Goal: Information Seeking & Learning: Learn about a topic

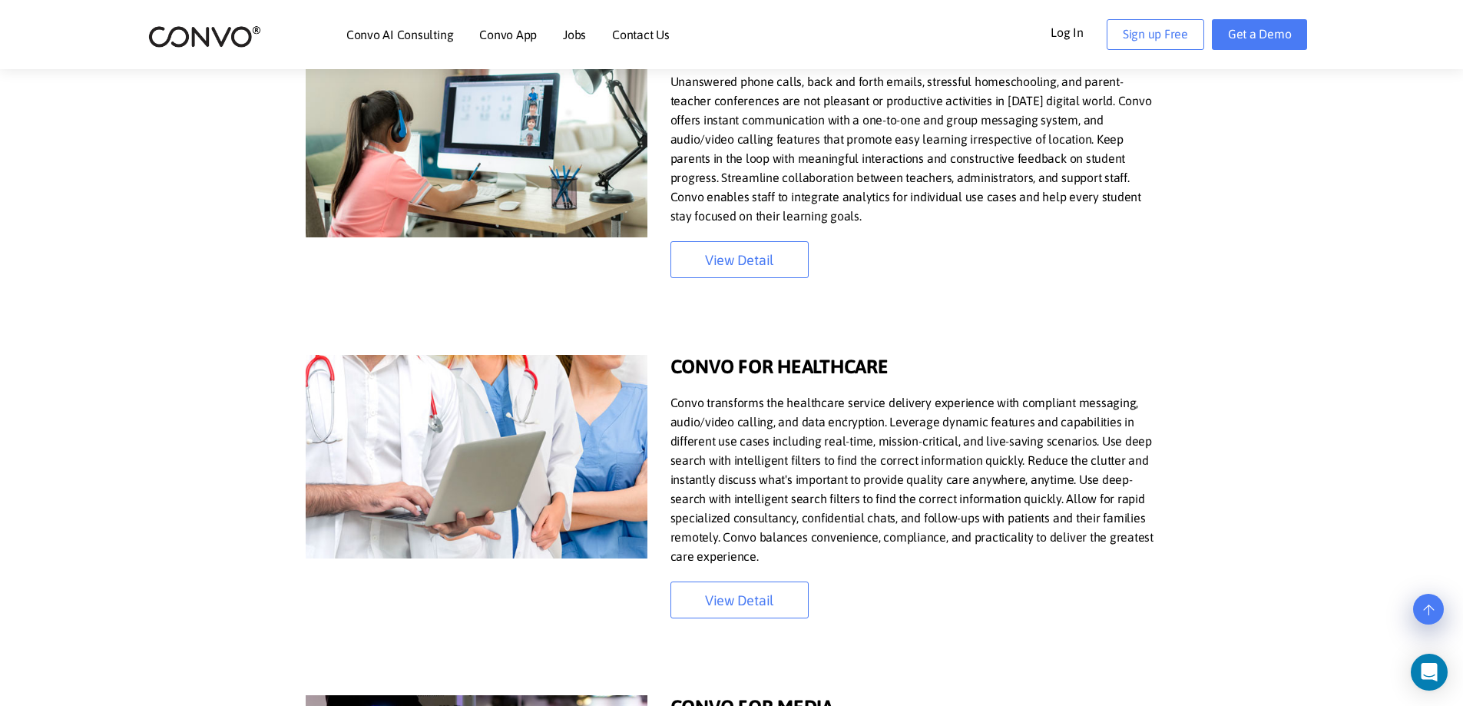
scroll to position [1229, 0]
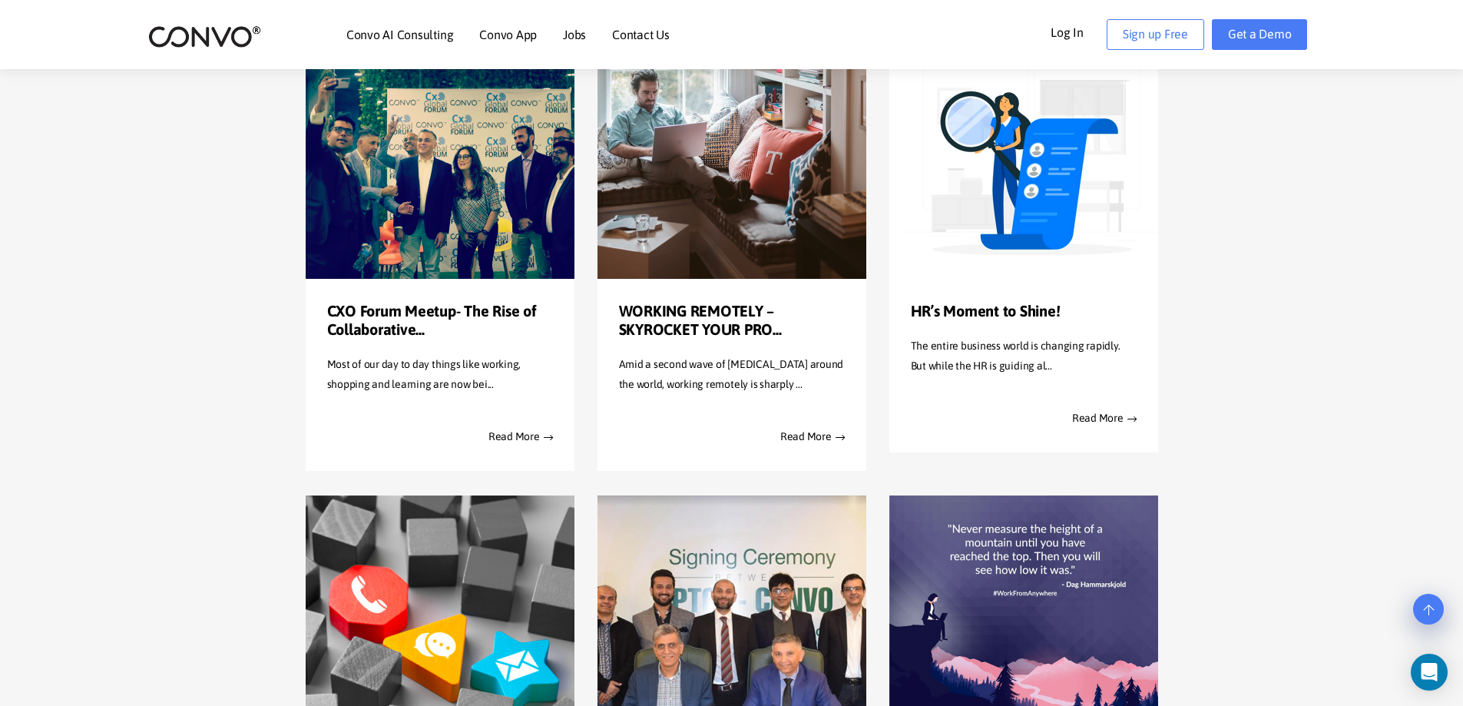
scroll to position [1590, 0]
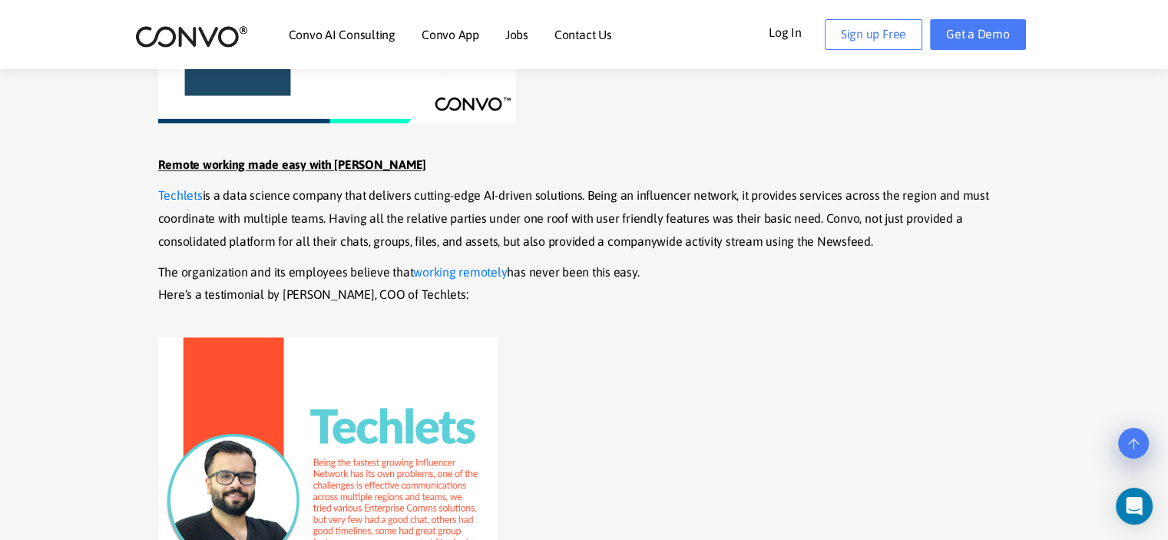
scroll to position [1843, 0]
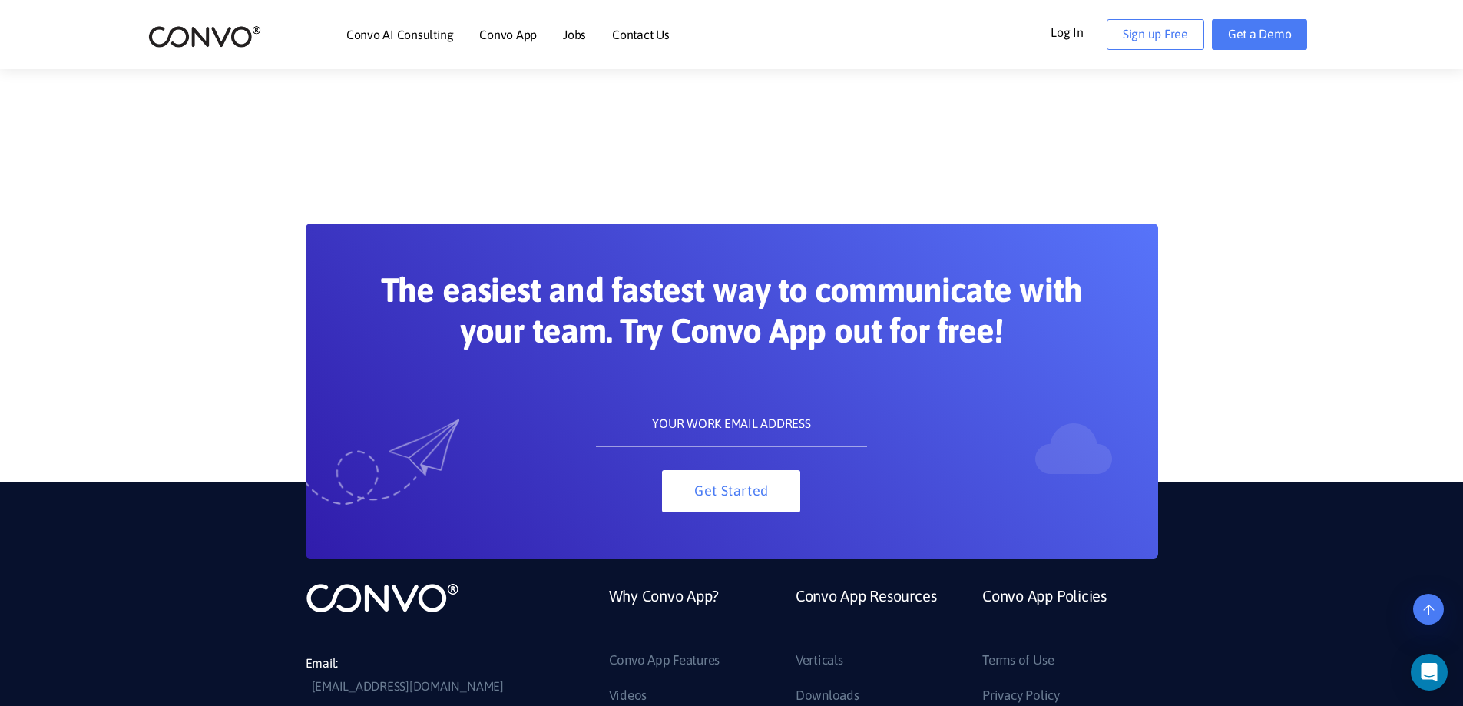
scroll to position [1463, 0]
